Goal: Information Seeking & Learning: Learn about a topic

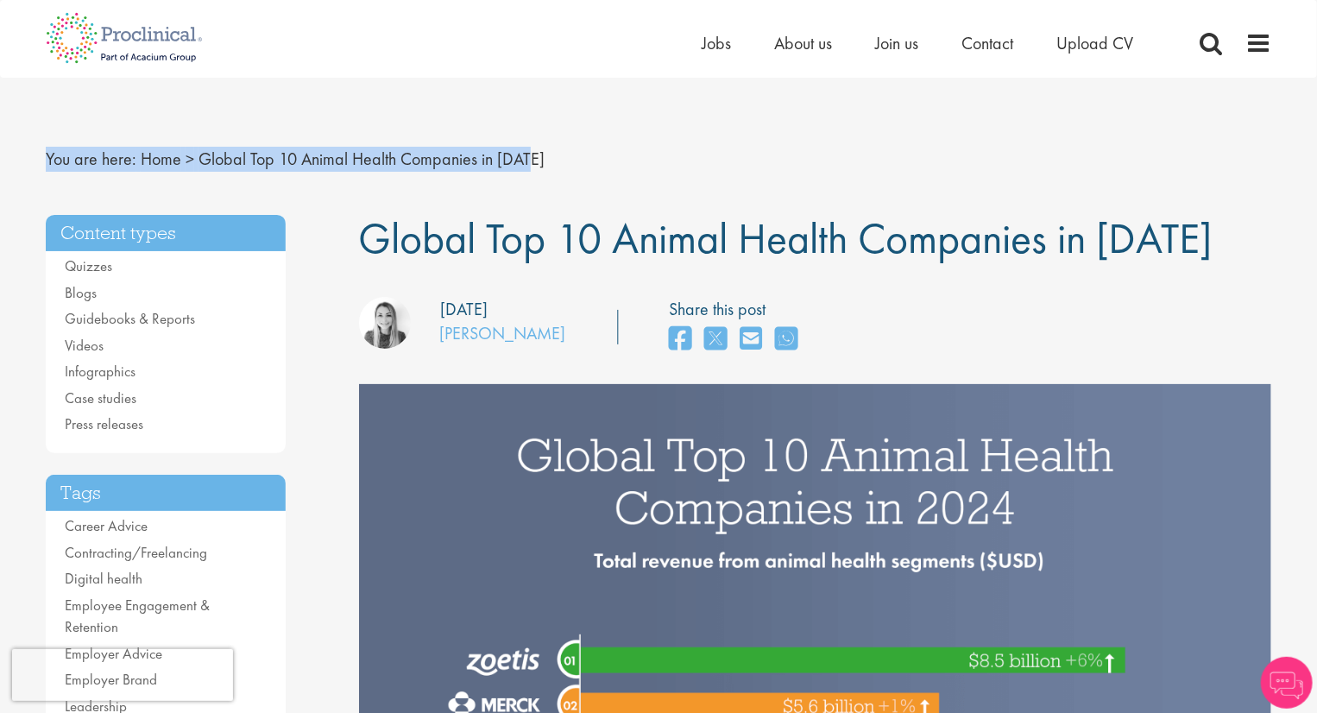
drag, startPoint x: 1325, startPoint y: 118, endPoint x: 1317, endPoint y: 111, distance: 11.1
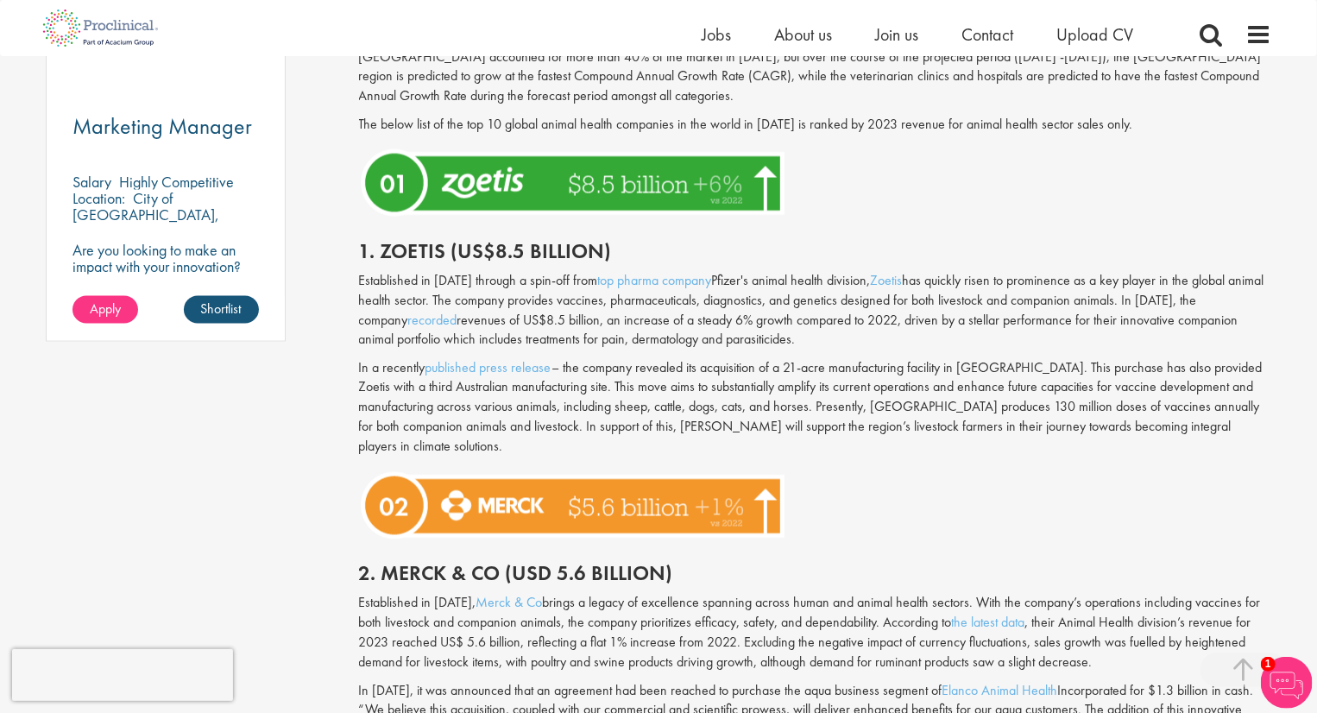
scroll to position [1473, 0]
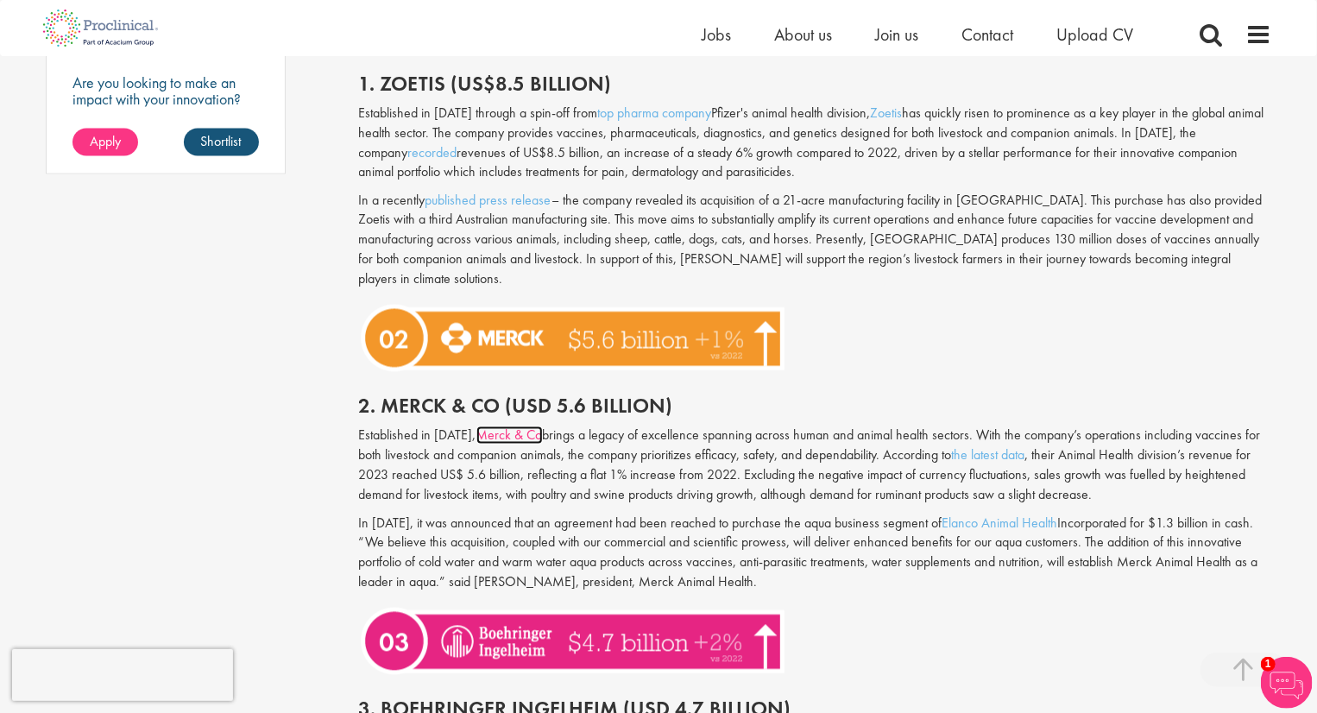
click at [494, 426] on link "Merck & Co" at bounding box center [510, 435] width 66 height 18
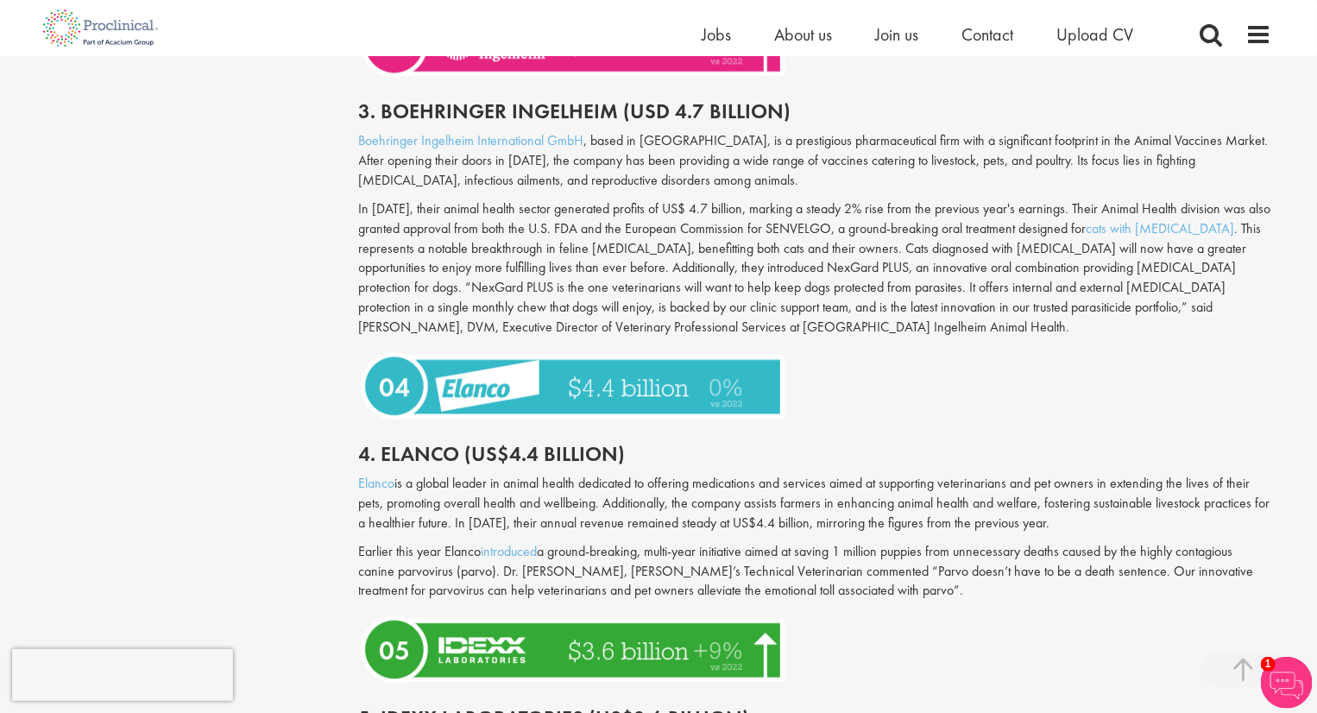
scroll to position [2103, 0]
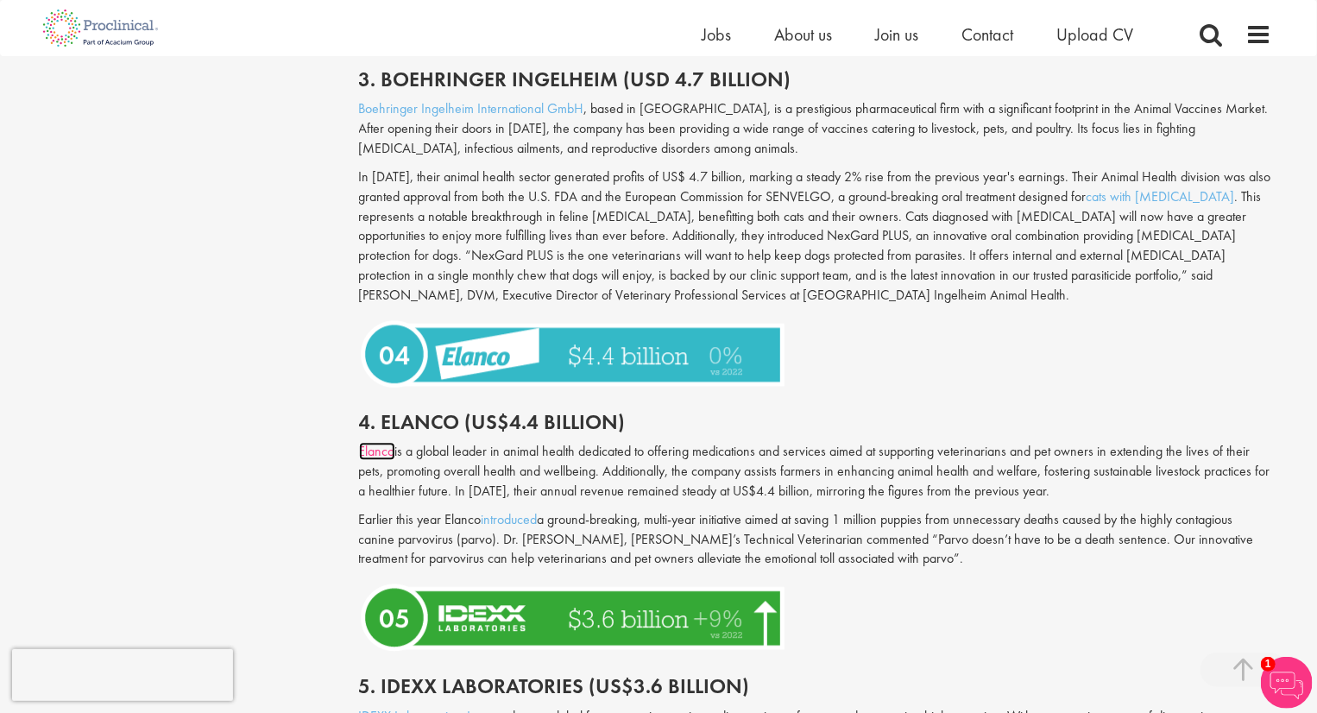
click at [380, 442] on link "Elanco" at bounding box center [377, 451] width 36 height 18
click at [377, 442] on link "Elanco" at bounding box center [377, 451] width 36 height 18
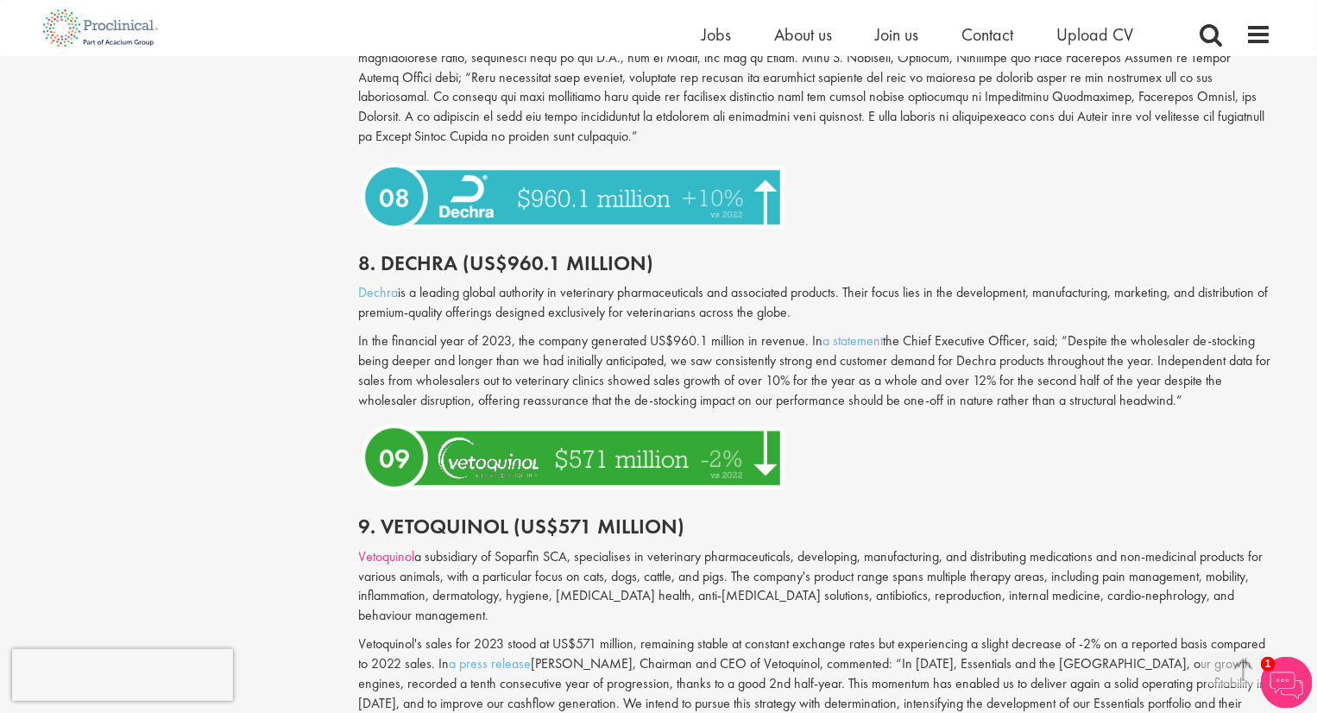
click at [395, 547] on link "Vetoquinol" at bounding box center [387, 556] width 56 height 18
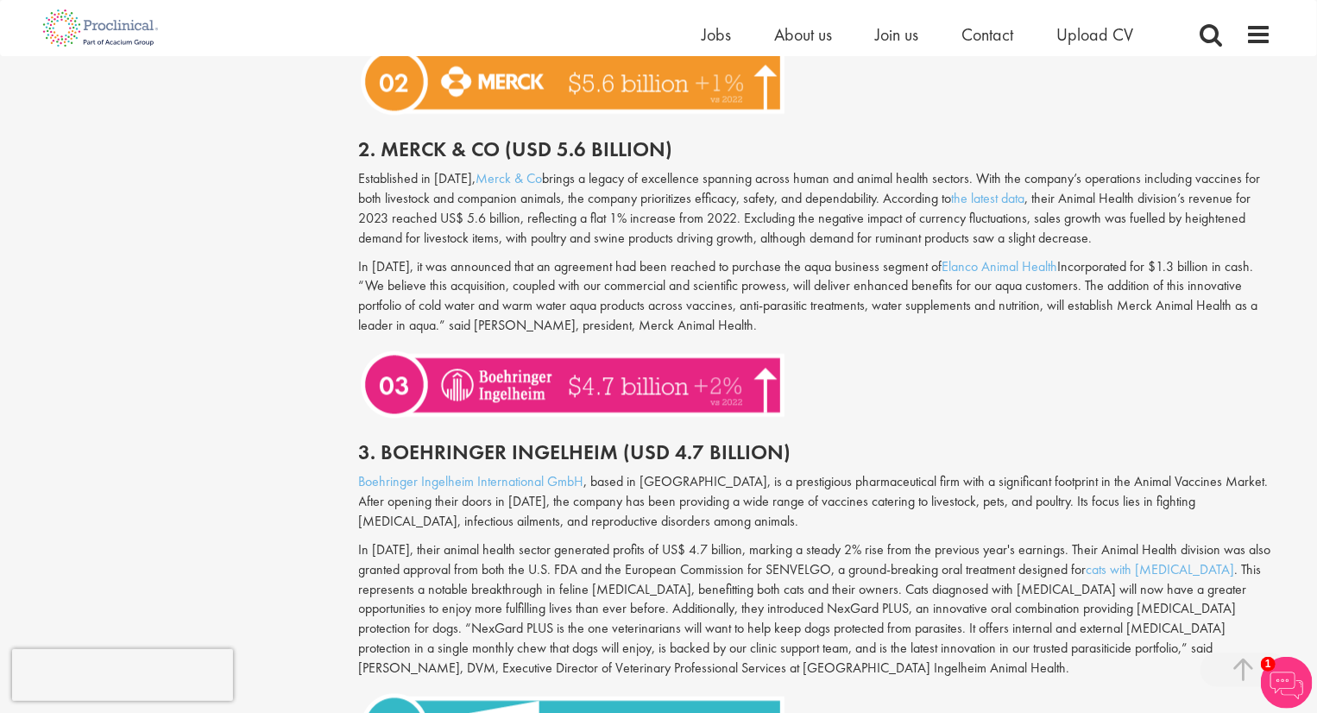
scroll to position [1558, 0]
